Goal: Find specific page/section: Find specific page/section

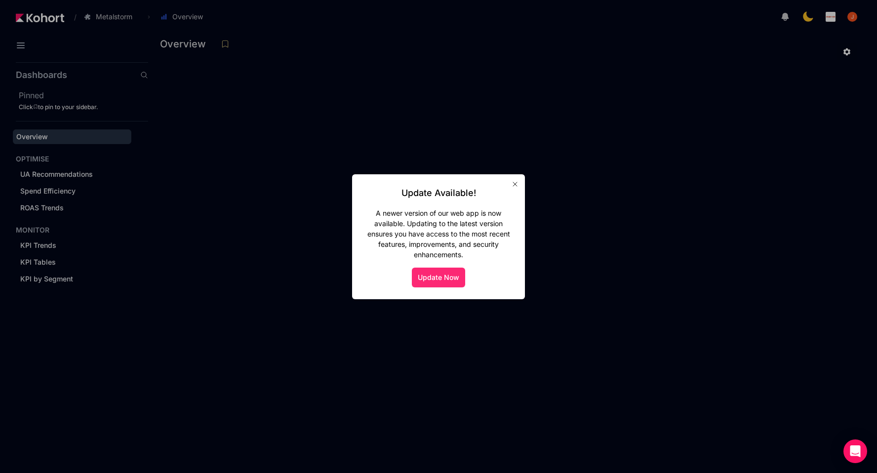
click at [436, 282] on button "Update Now" at bounding box center [438, 278] width 53 height 20
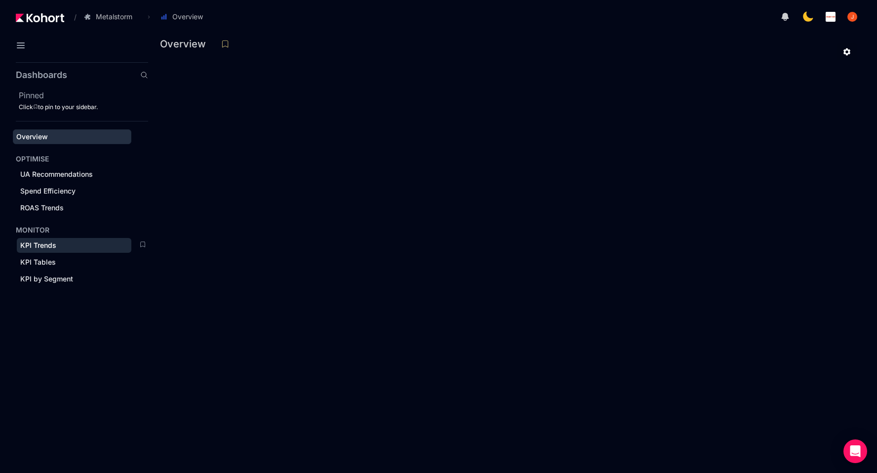
click at [64, 250] on span "KPI Trends" at bounding box center [74, 245] width 115 height 15
